Goal: Information Seeking & Learning: Learn about a topic

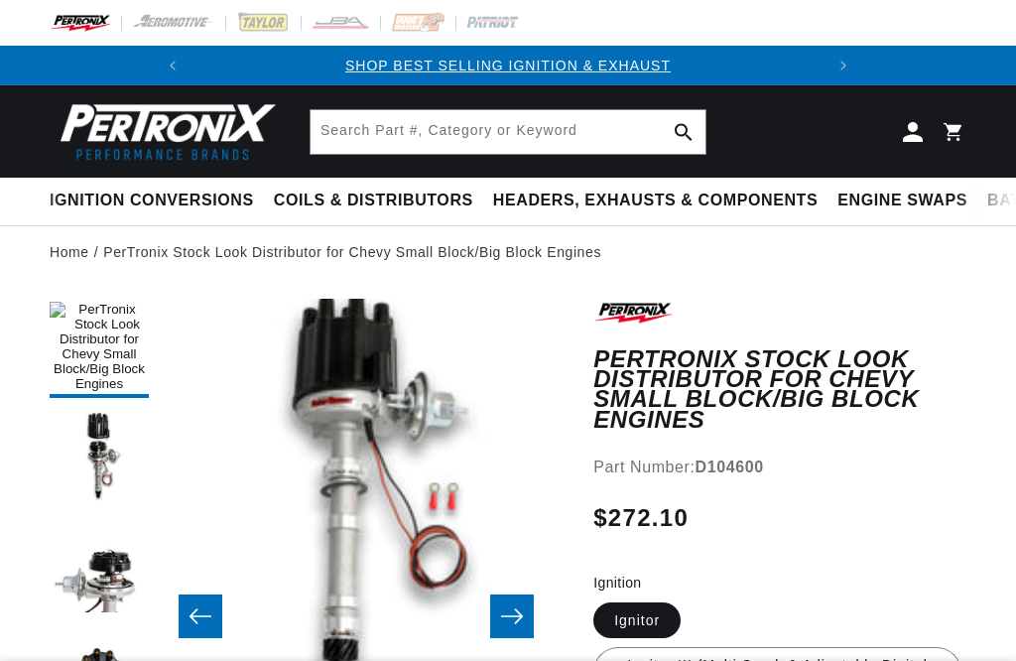
scroll to position [318, 0]
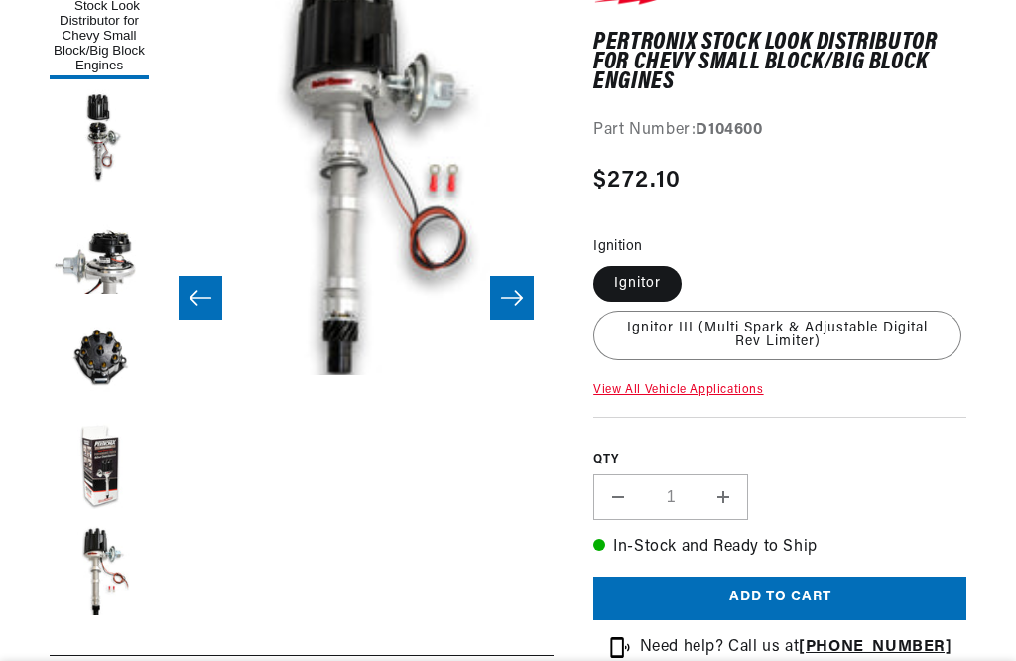
click at [725, 396] on link "View All Vehicle Applications" at bounding box center [678, 390] width 170 height 12
click at [803, 311] on label "Ignitor III (Multi Spark & Adjustable Digital Rev Limiter)" at bounding box center [777, 336] width 368 height 50
click at [693, 263] on input "Ignitor III (Multi Spark & Adjustable Digital Rev Limiter)" at bounding box center [692, 262] width 1 height 1
radio input "true"
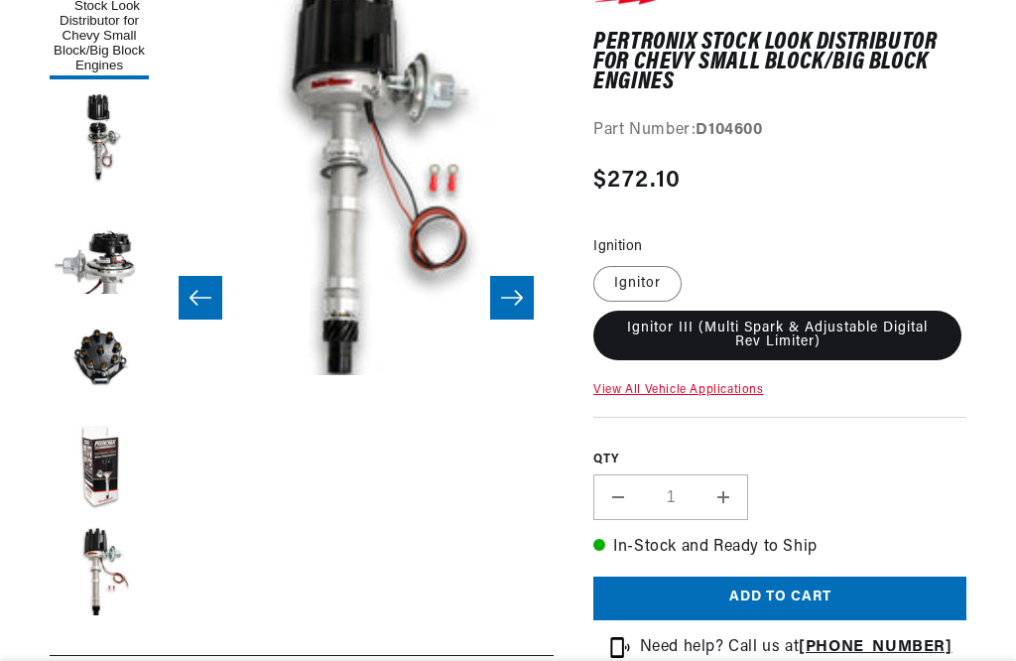
click at [819, 311] on label "Ignitor III (Multi Spark & Adjustable Digital Rev Limiter)" at bounding box center [777, 336] width 368 height 50
click at [693, 263] on input "Ignitor III (Multi Spark & Adjustable Digital Rev Limiter)" at bounding box center [692, 262] width 1 height 1
click at [825, 311] on label "Ignitor III (Multi Spark & Adjustable Digital Rev Limiter)" at bounding box center [777, 336] width 368 height 50
click at [693, 263] on input "Ignitor III (Multi Spark & Adjustable Digital Rev Limiter)" at bounding box center [692, 262] width 1 height 1
click at [812, 311] on label "Ignitor III (Multi Spark & Adjustable Digital Rev Limiter)" at bounding box center [777, 336] width 368 height 50
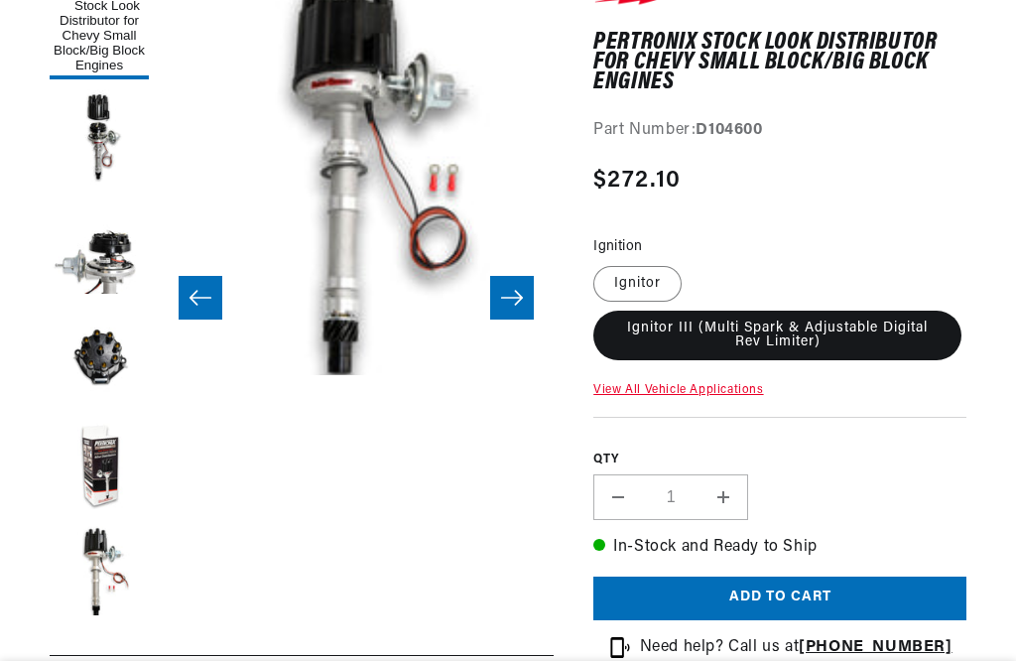
click at [693, 263] on input "Ignitor III (Multi Spark & Adjustable Digital Rev Limiter)" at bounding box center [692, 262] width 1 height 1
click at [816, 311] on label "Ignitor III (Multi Spark & Adjustable Digital Rev Limiter)" at bounding box center [777, 336] width 368 height 50
click at [693, 263] on input "Ignitor III (Multi Spark & Adjustable Digital Rev Limiter)" at bounding box center [692, 262] width 1 height 1
click at [696, 384] on link "View All Vehicle Applications" at bounding box center [678, 390] width 170 height 12
click at [665, 0] on html "Skip to content Your cart Your cart is empty Get the right parts the first time…" at bounding box center [508, 12] width 1016 height 661
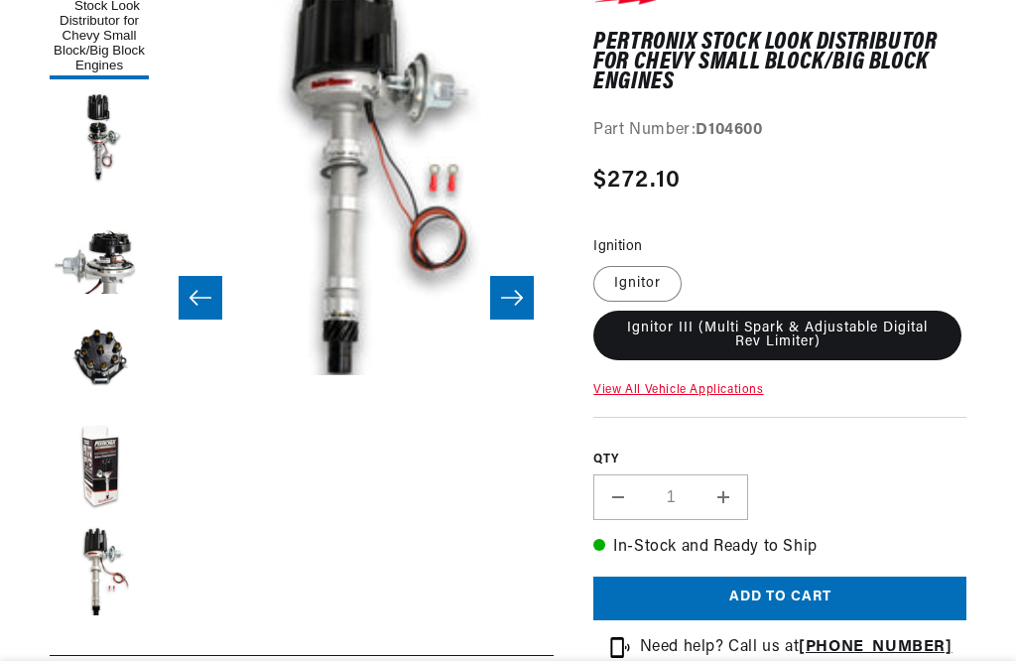
click at [665, 0] on html "Skip to content Your cart Your cart is empty Get the right parts the first time…" at bounding box center [508, 12] width 1016 height 661
click at [648, 0] on html "Skip to content Your cart Your cart is empty Get the right parts the first time…" at bounding box center [508, 12] width 1016 height 661
click at [642, 0] on html "Skip to content Your cart Your cart is empty Get the right parts the first time…" at bounding box center [508, 12] width 1016 height 661
click at [631, 0] on html "Skip to content Your cart Your cart is empty Get the right parts the first time…" at bounding box center [508, 12] width 1016 height 661
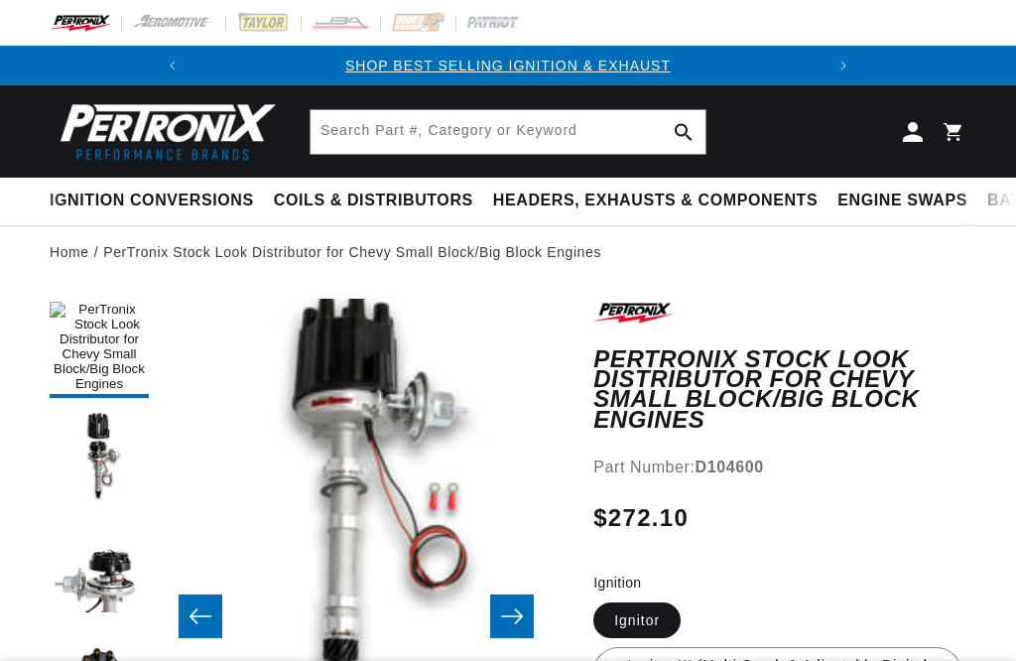
scroll to position [274, 0]
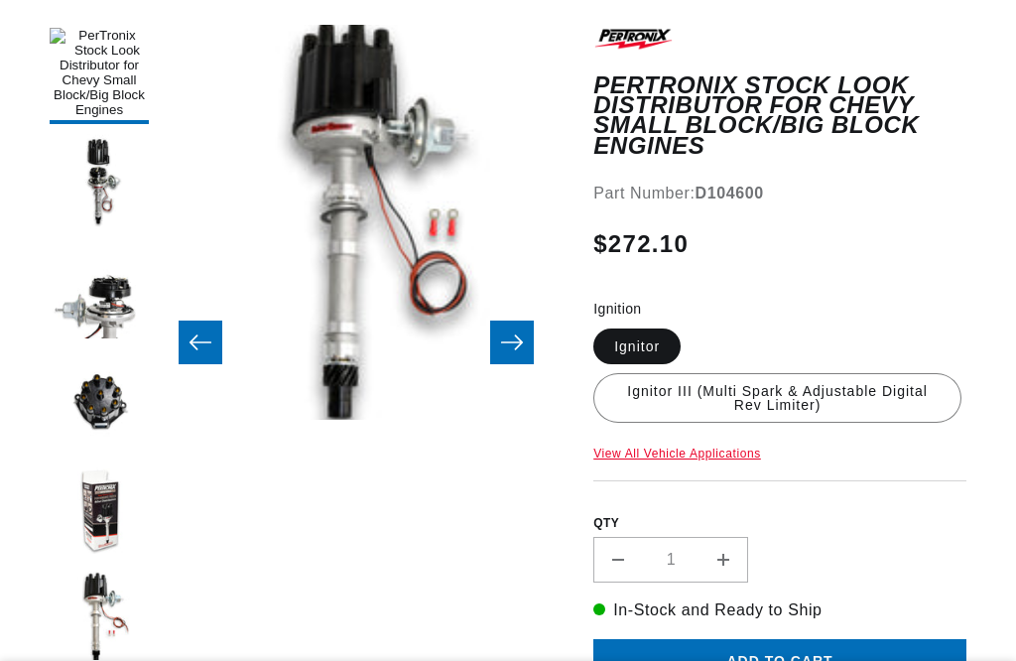
click at [708, 454] on link "View All Vehicle Applications" at bounding box center [677, 453] width 168 height 14
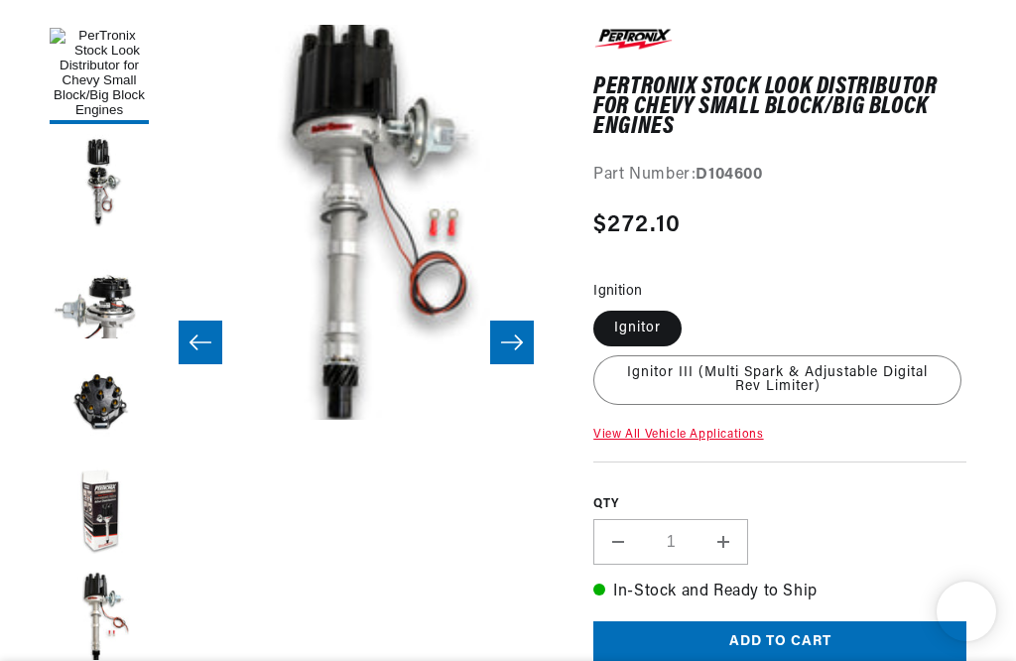
click at [730, 461] on div "QTY Decrease quantity for PerTronix Stock Look Distributor for Chevy Small Bloc…" at bounding box center [779, 512] width 373 height 103
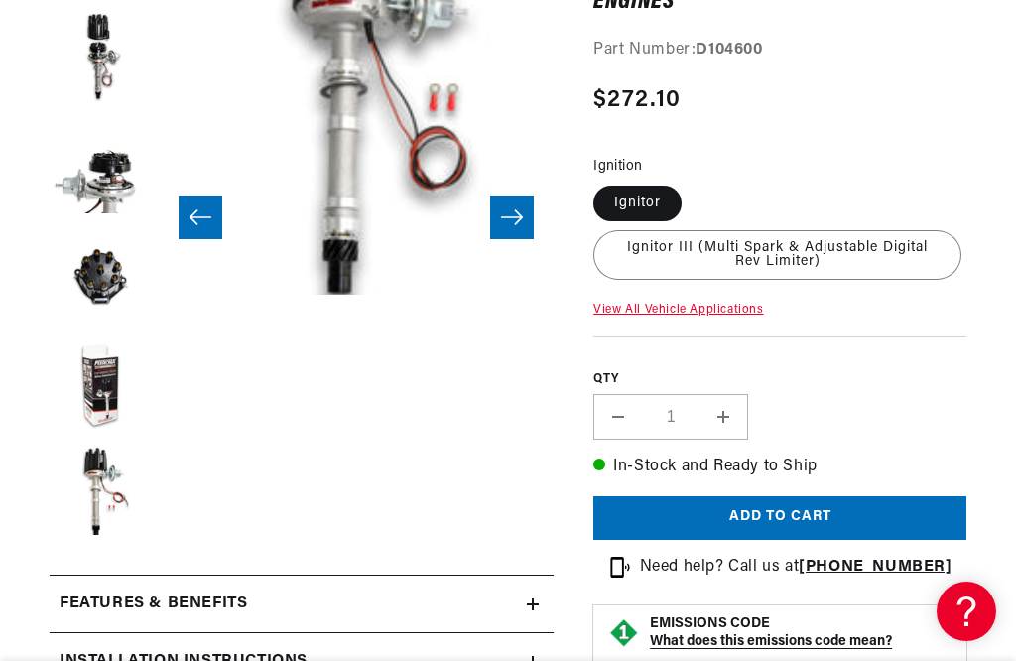
scroll to position [399, 0]
